Goal: Information Seeking & Learning: Learn about a topic

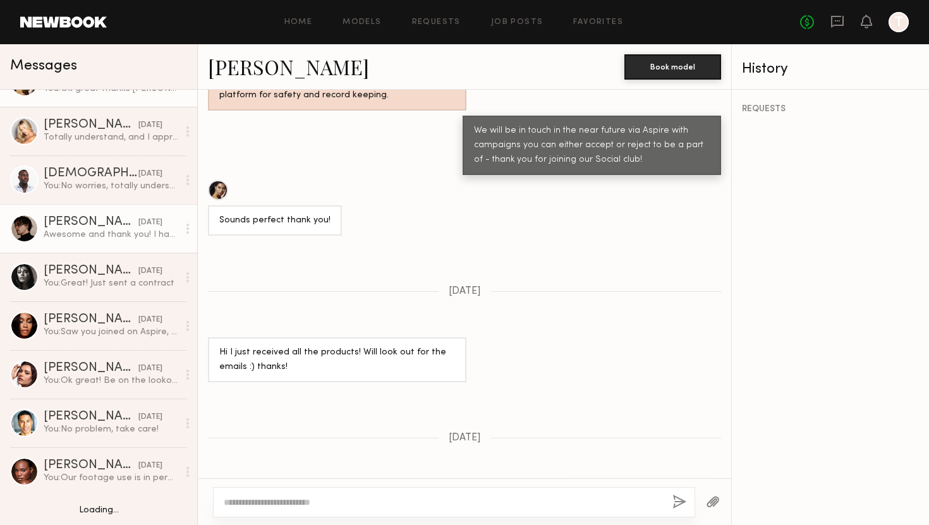
scroll to position [79, 0]
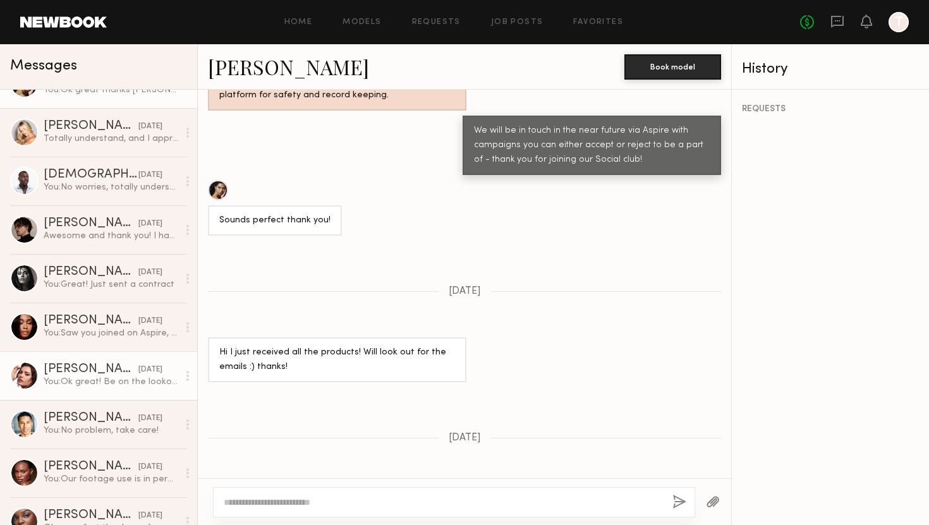
click at [83, 374] on div "Taylor C." at bounding box center [91, 369] width 95 height 13
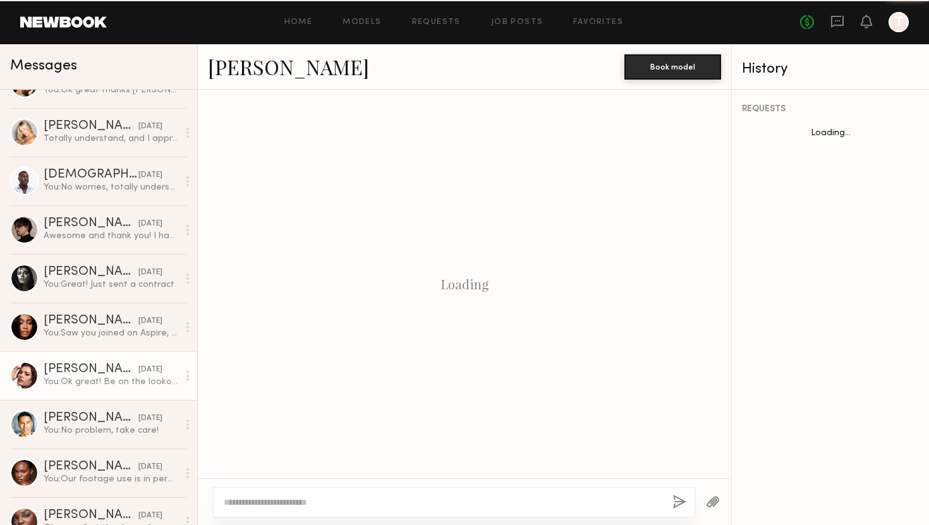
scroll to position [935, 0]
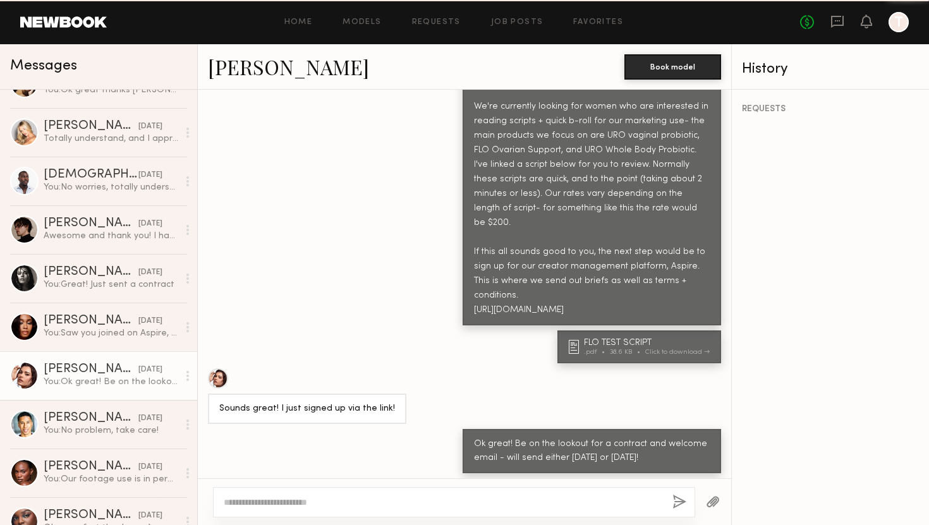
click at [248, 77] on link "Taylor C." at bounding box center [288, 66] width 161 height 27
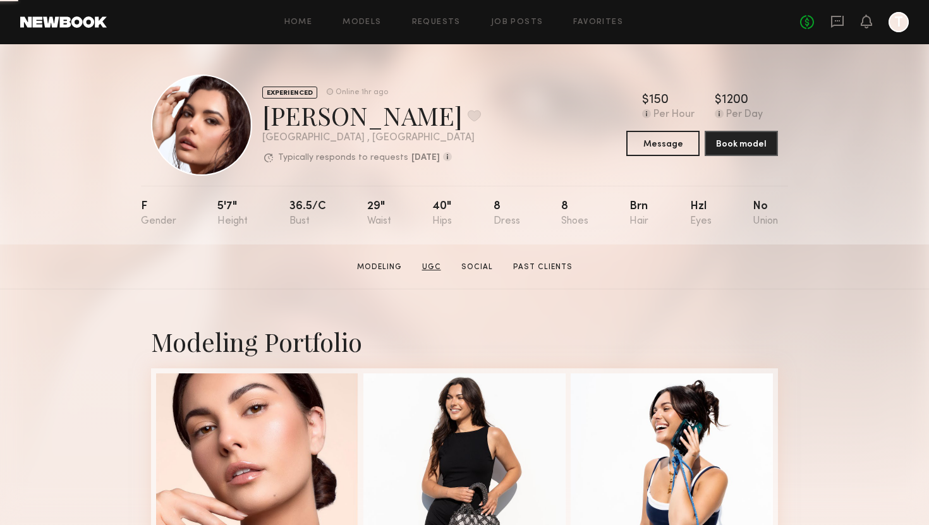
click at [429, 265] on link "UGC" at bounding box center [431, 267] width 29 height 11
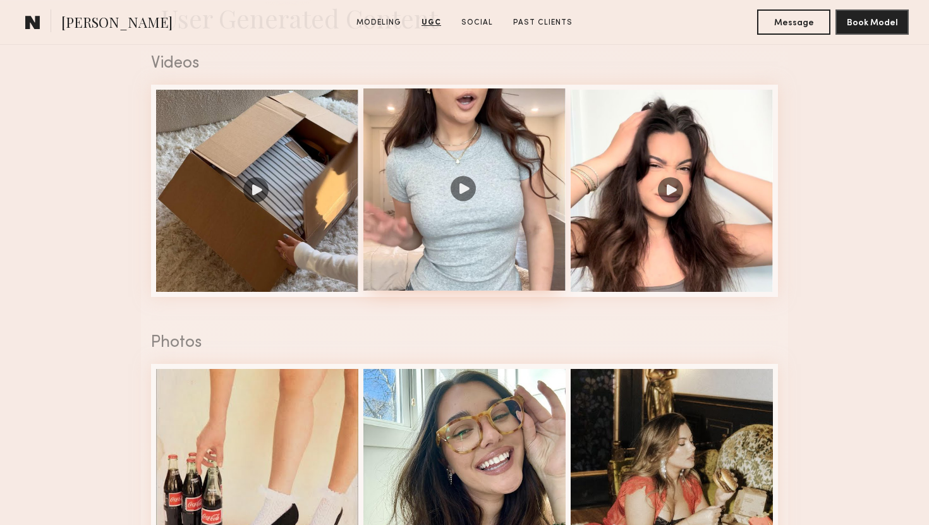
scroll to position [1143, 0]
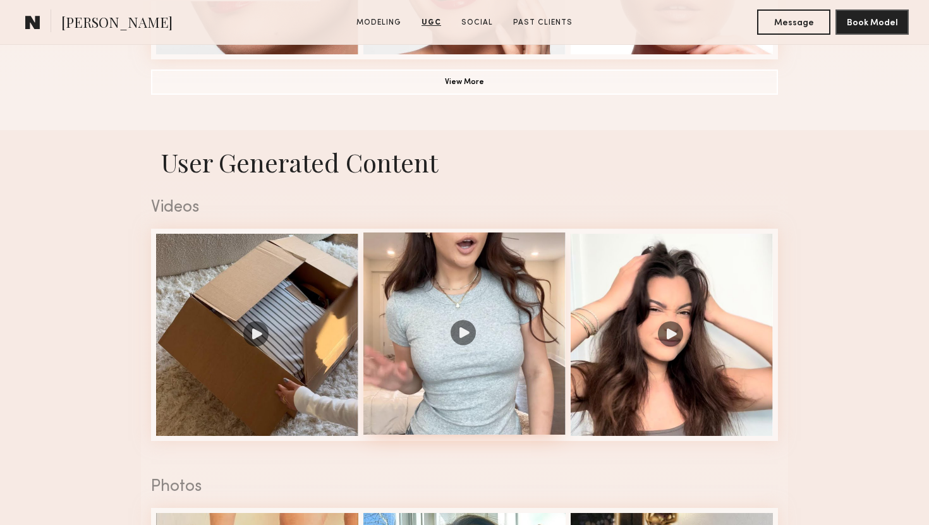
click at [529, 334] on div at bounding box center [464, 334] width 202 height 202
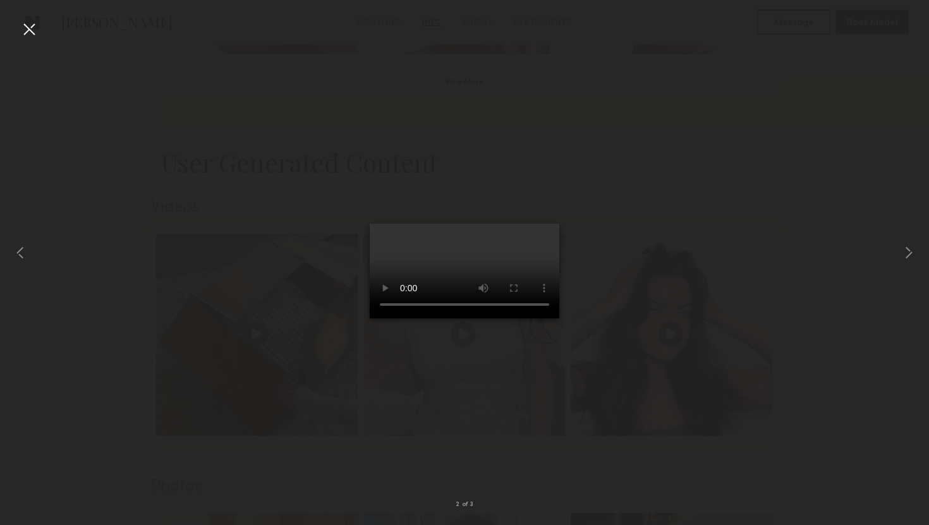
click at [648, 364] on div at bounding box center [464, 252] width 929 height 465
click at [21, 23] on div at bounding box center [29, 29] width 20 height 20
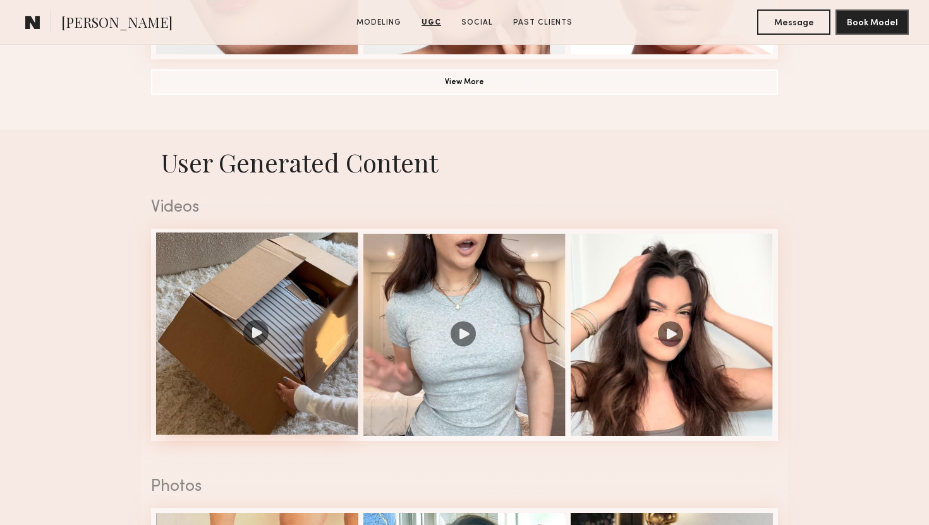
scroll to position [1297, 0]
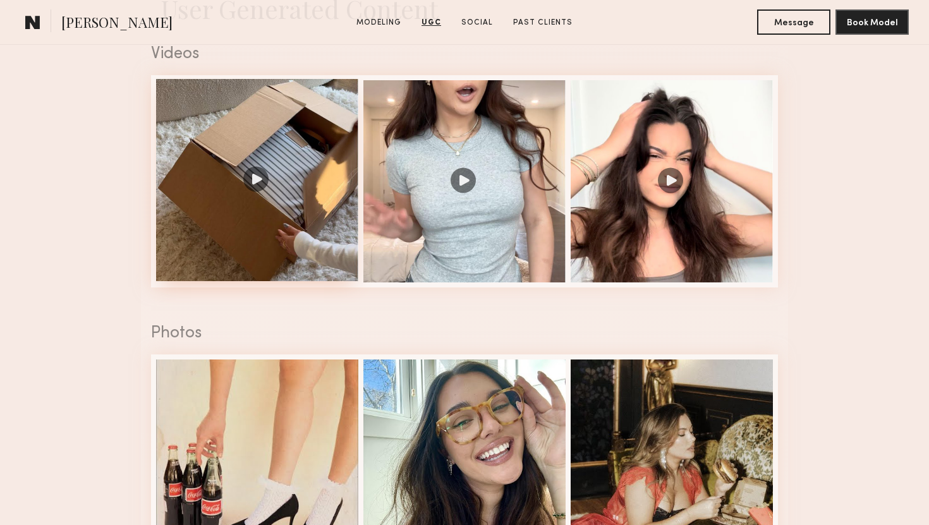
click at [295, 199] on div at bounding box center [257, 180] width 202 height 202
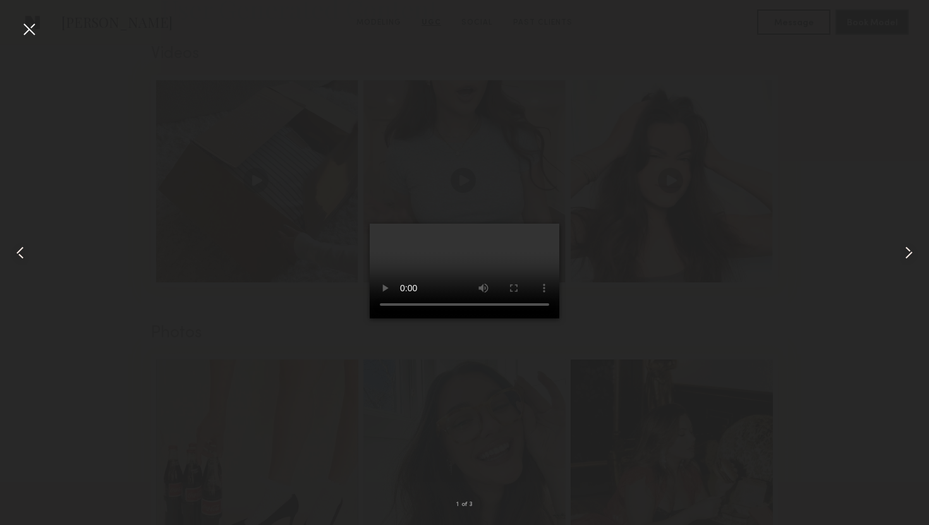
click at [25, 32] on div at bounding box center [29, 29] width 20 height 20
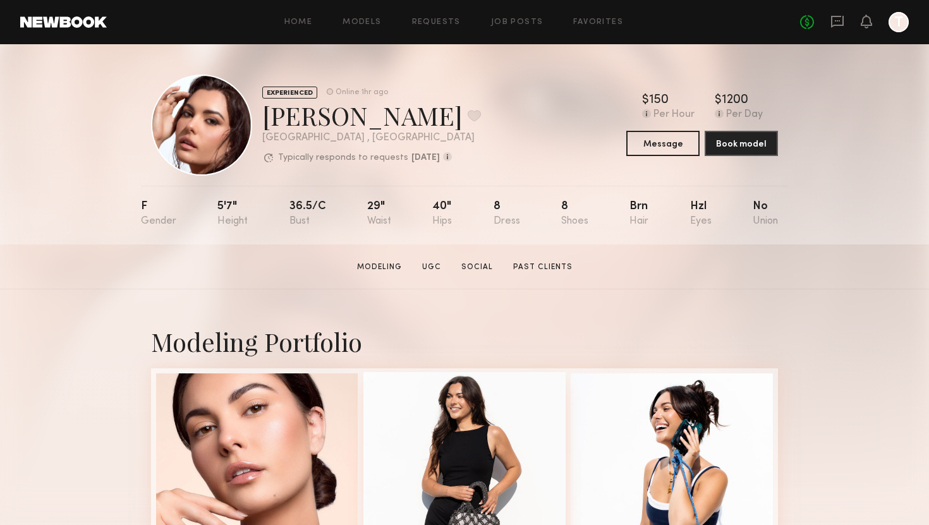
scroll to position [95, 0]
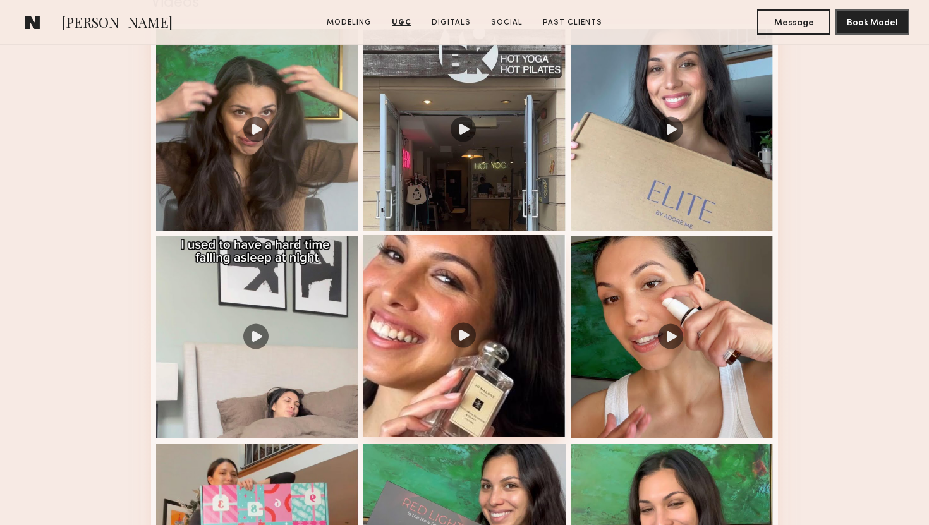
scroll to position [1346, 0]
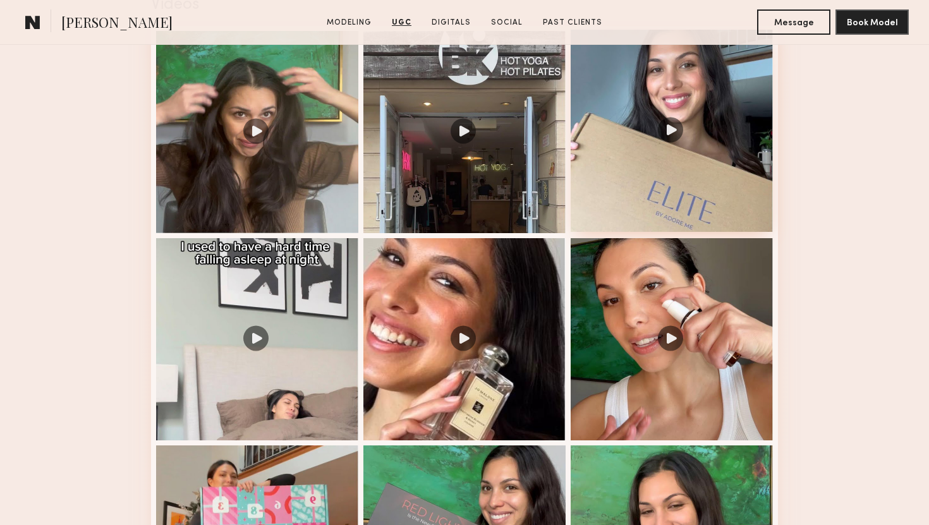
click at [656, 136] on div at bounding box center [672, 131] width 202 height 202
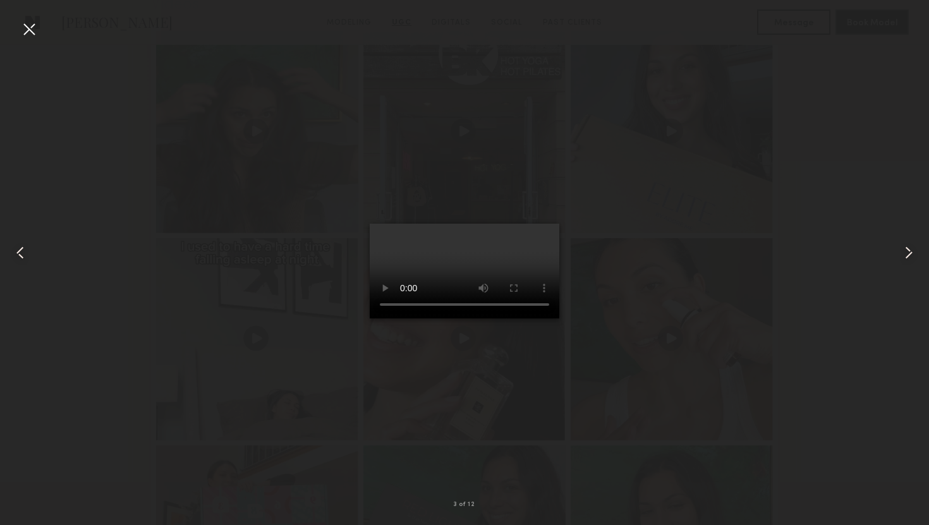
click at [712, 241] on div at bounding box center [464, 252] width 929 height 465
click at [29, 30] on div at bounding box center [29, 29] width 20 height 20
